Goal: Find specific page/section: Find specific page/section

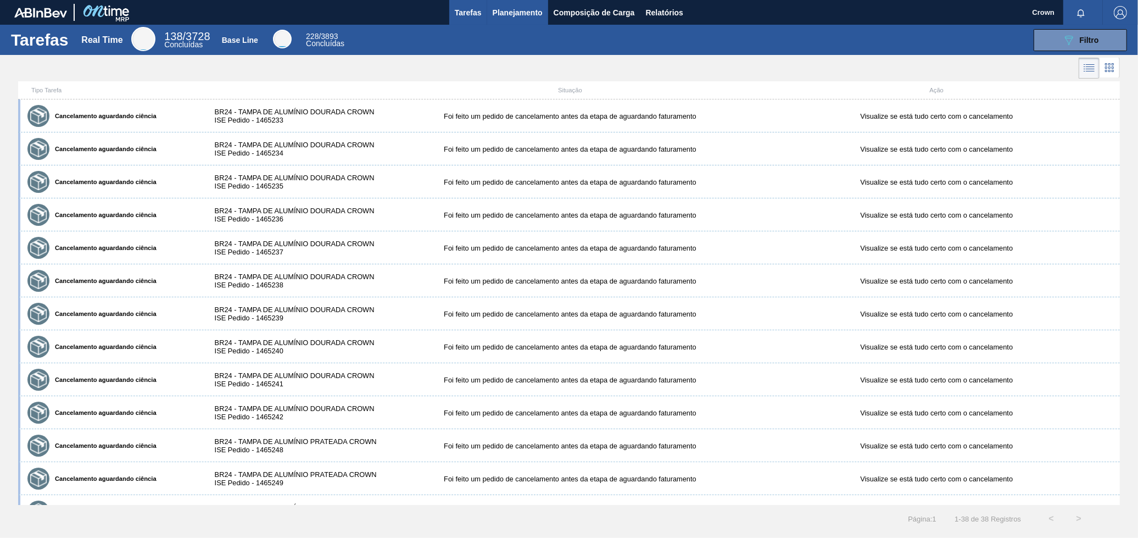
click at [512, 9] on span "Planejamento" at bounding box center [518, 12] width 50 height 13
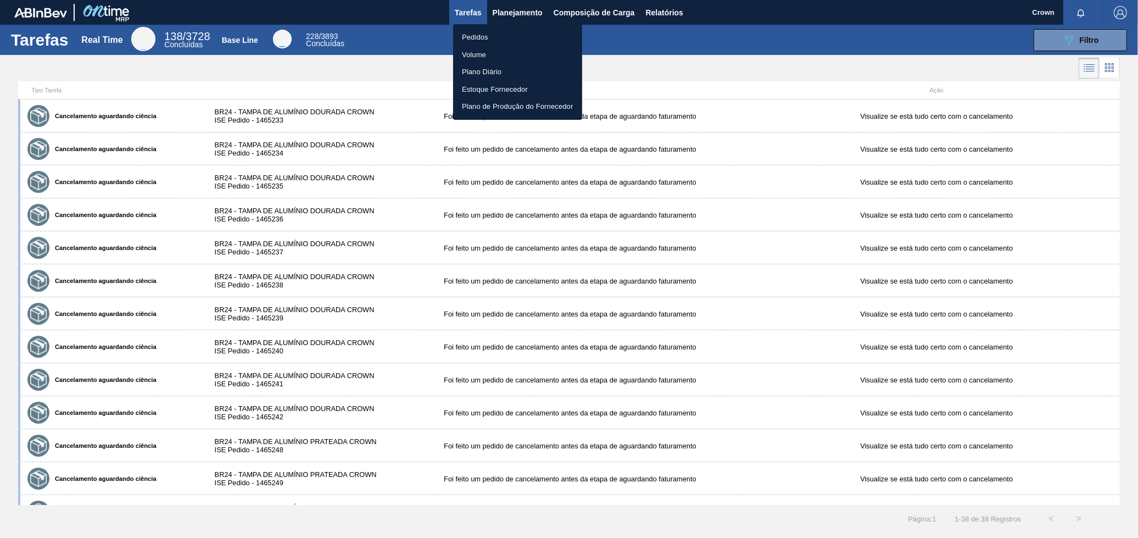
click at [505, 37] on li "Pedidos" at bounding box center [517, 38] width 129 height 18
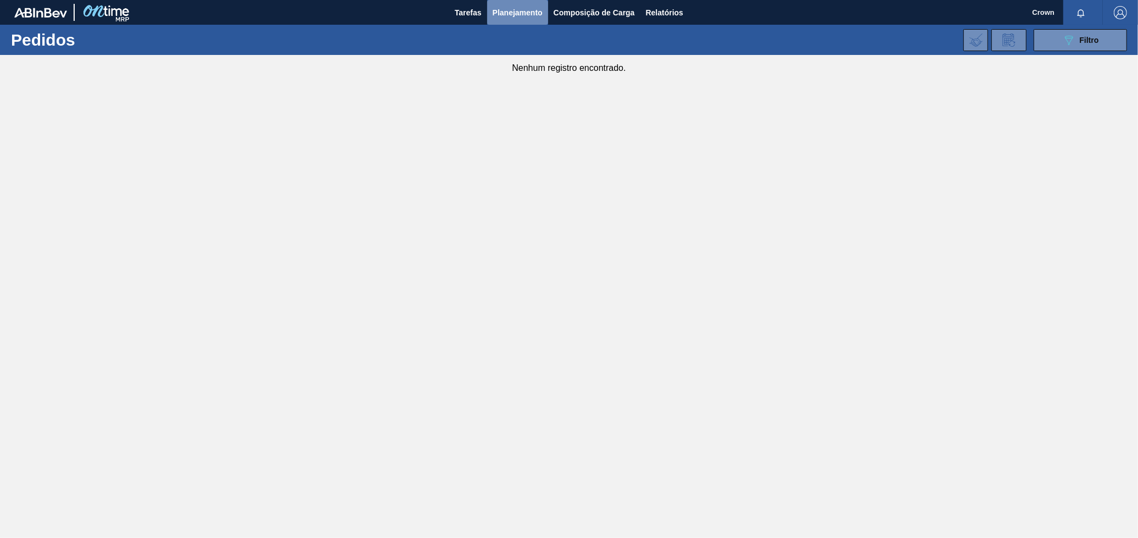
click at [521, 14] on span "Planejamento" at bounding box center [518, 12] width 50 height 13
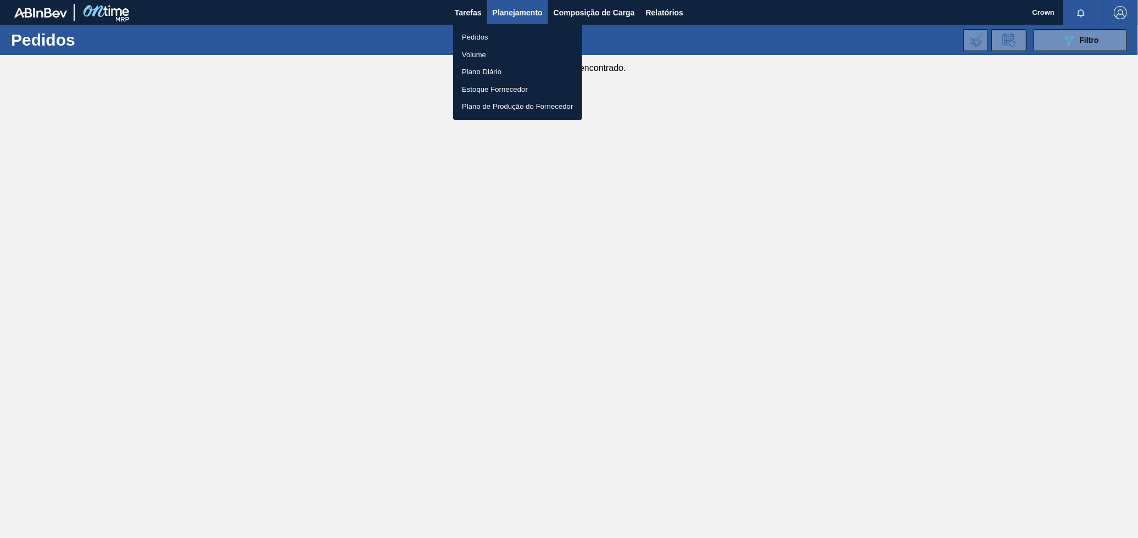
click at [498, 29] on li "Pedidos" at bounding box center [517, 38] width 129 height 18
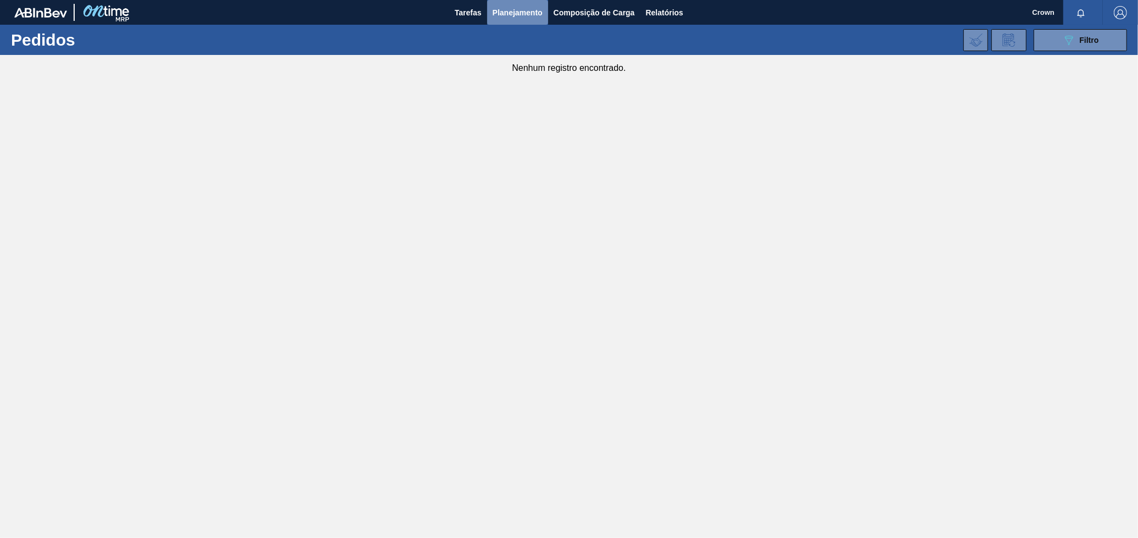
drag, startPoint x: 490, startPoint y: 13, endPoint x: 496, endPoint y: 14, distance: 5.7
click at [496, 14] on button "Planejamento" at bounding box center [517, 12] width 61 height 25
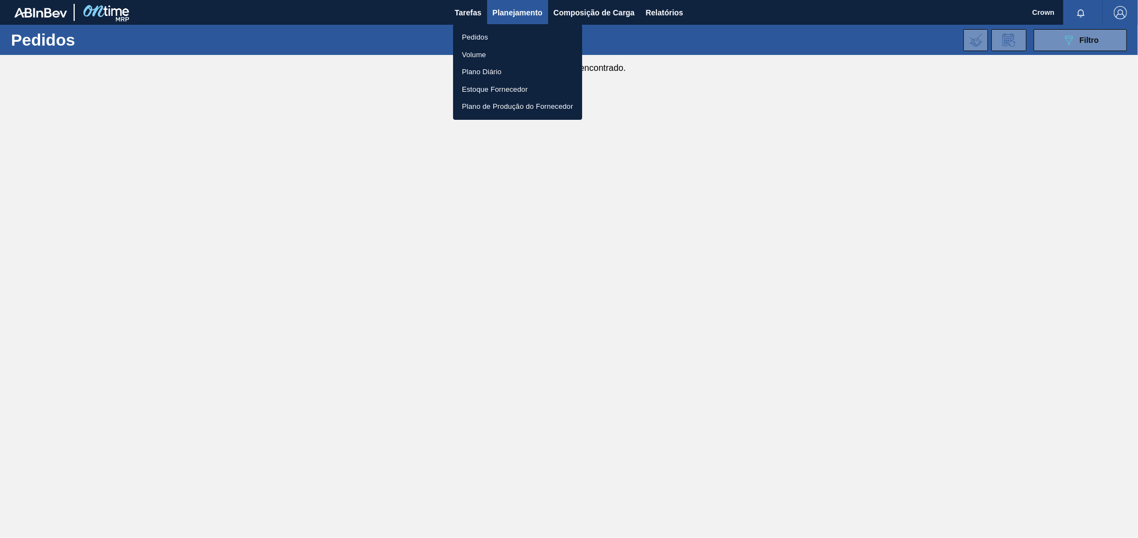
click at [490, 52] on li "Volume" at bounding box center [517, 55] width 129 height 18
